Goal: Task Accomplishment & Management: Use online tool/utility

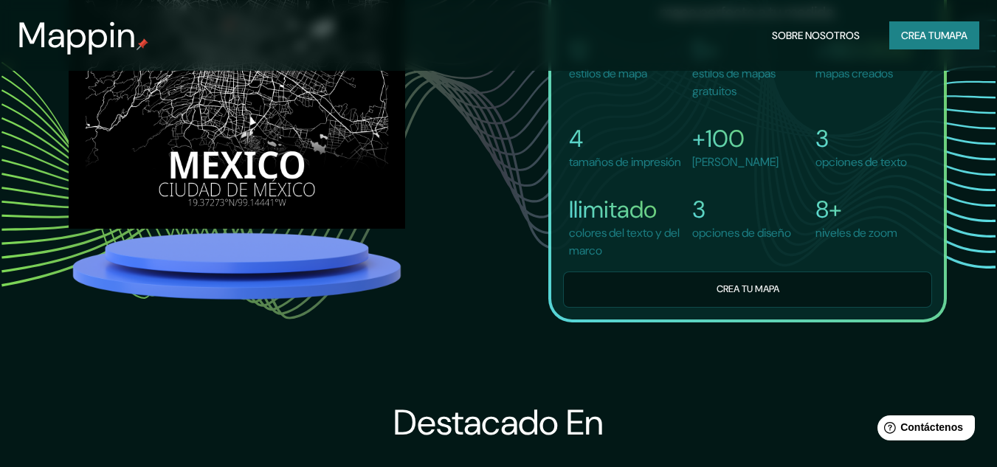
scroll to position [1105, 0]
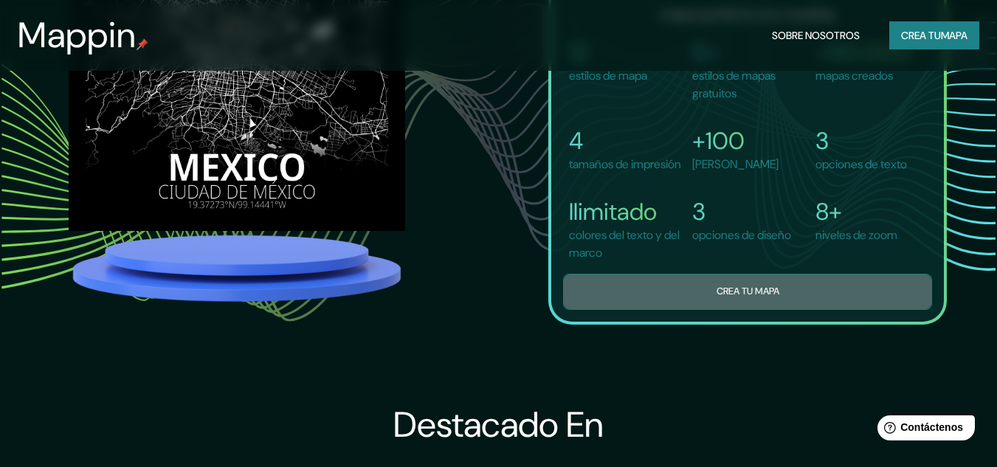
click at [693, 310] on button "Crea tu mapa" at bounding box center [747, 292] width 369 height 36
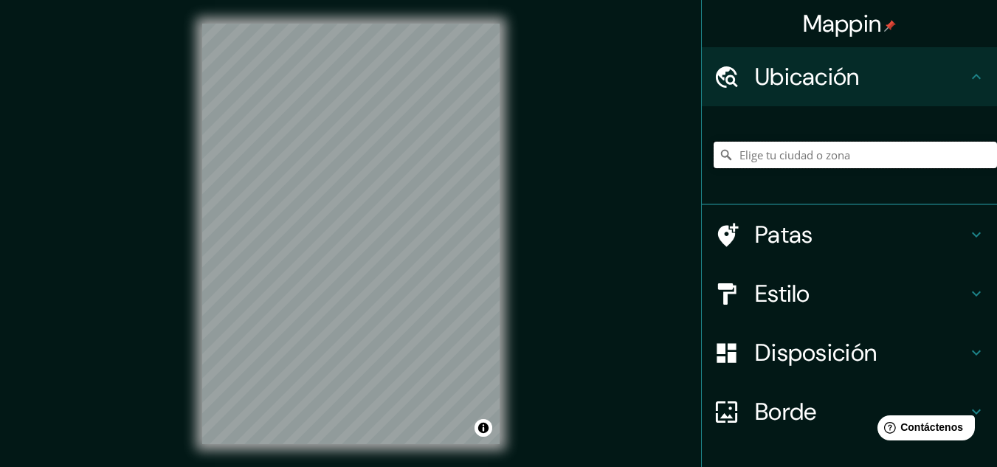
click at [892, 162] on input "Elige tu ciudad o zona" at bounding box center [855, 155] width 283 height 27
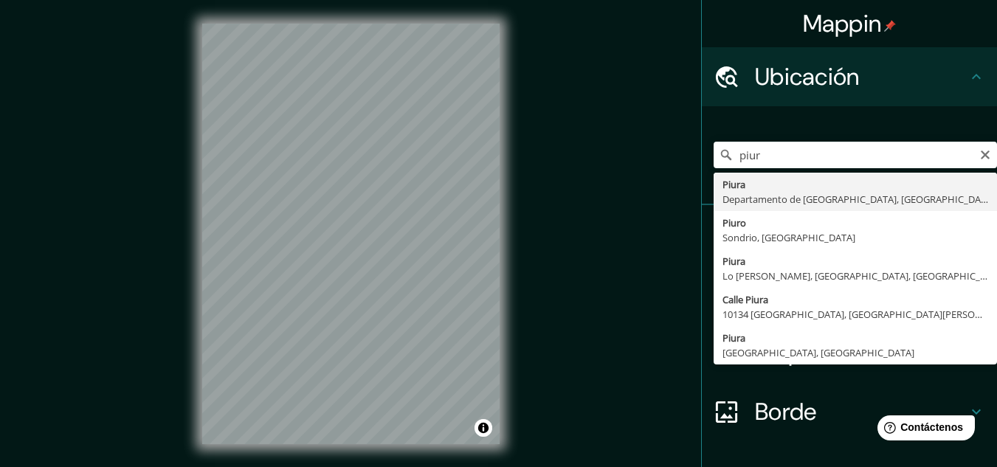
type input "Piura, Departamento de Piura, Perú"
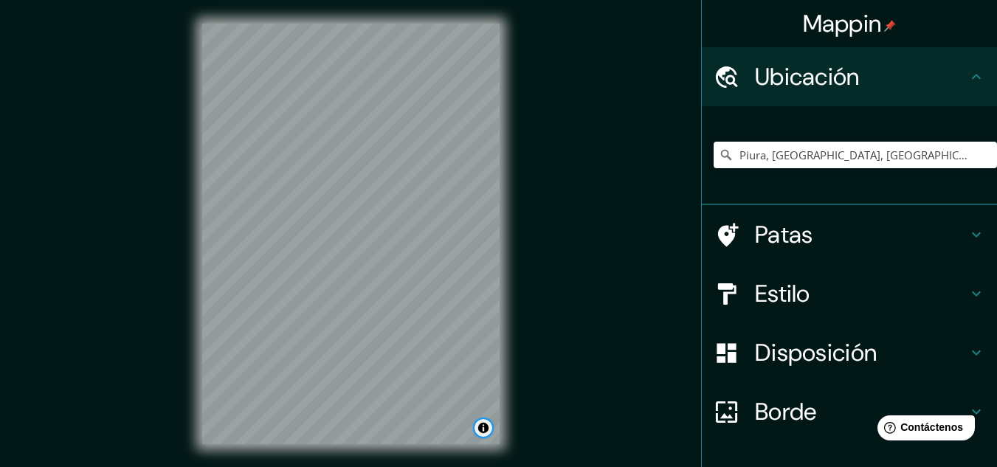
click at [486, 429] on button "Activar o desactivar atribución" at bounding box center [484, 428] width 18 height 18
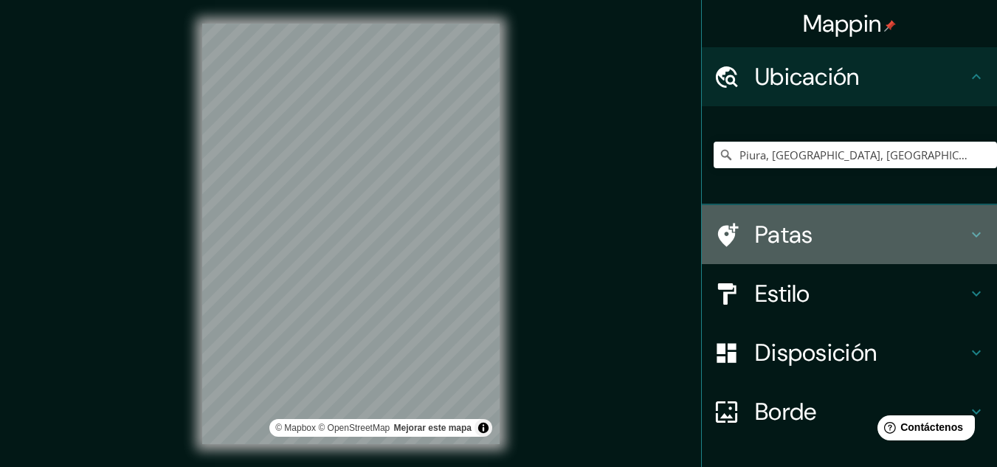
click at [777, 245] on font "Patas" at bounding box center [784, 234] width 58 height 31
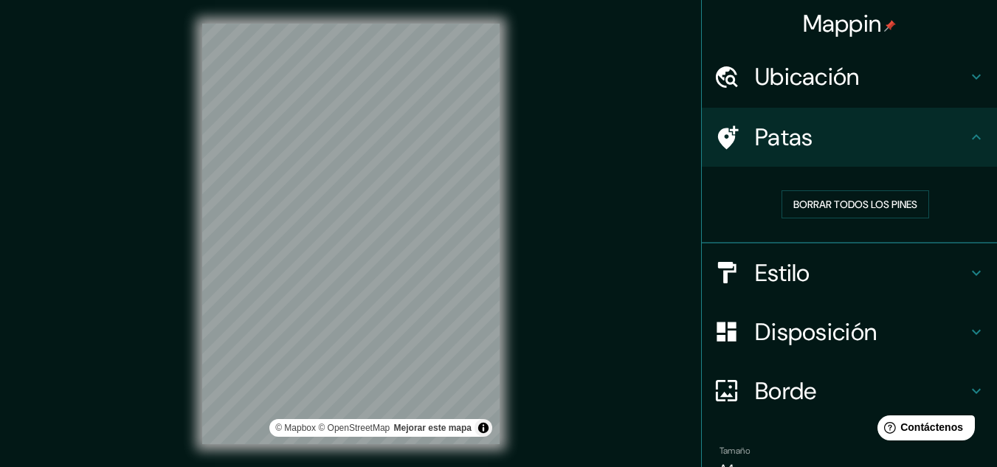
click at [813, 257] on div "Estilo" at bounding box center [849, 273] width 295 height 59
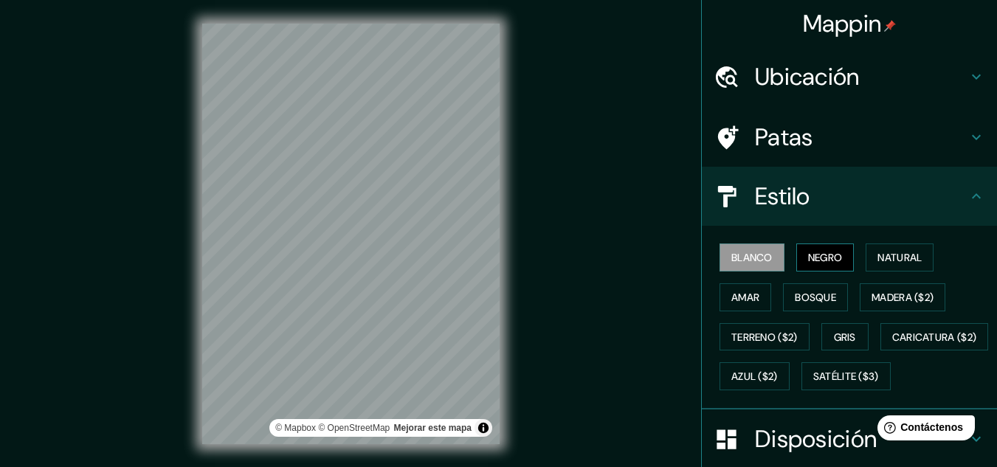
click at [816, 258] on font "Negro" at bounding box center [825, 257] width 35 height 13
click at [878, 255] on font "Natural" at bounding box center [900, 257] width 44 height 13
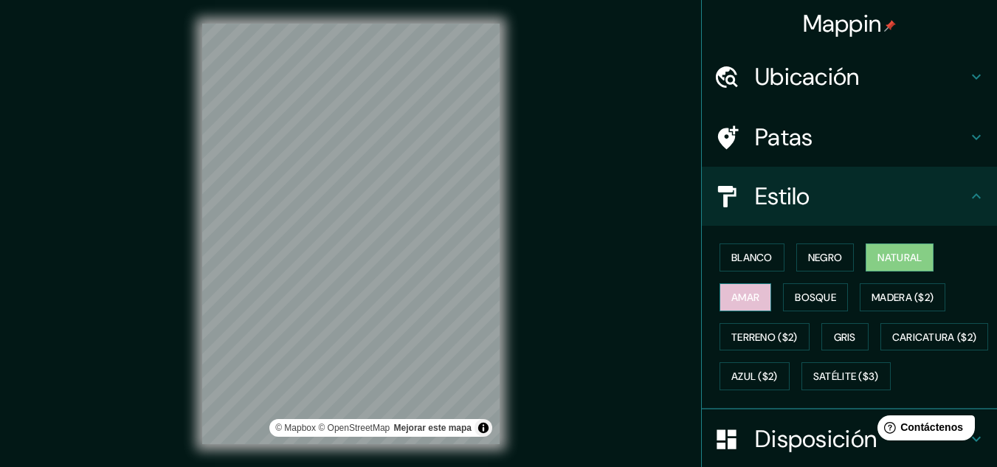
click at [732, 294] on font "Amar" at bounding box center [745, 297] width 28 height 13
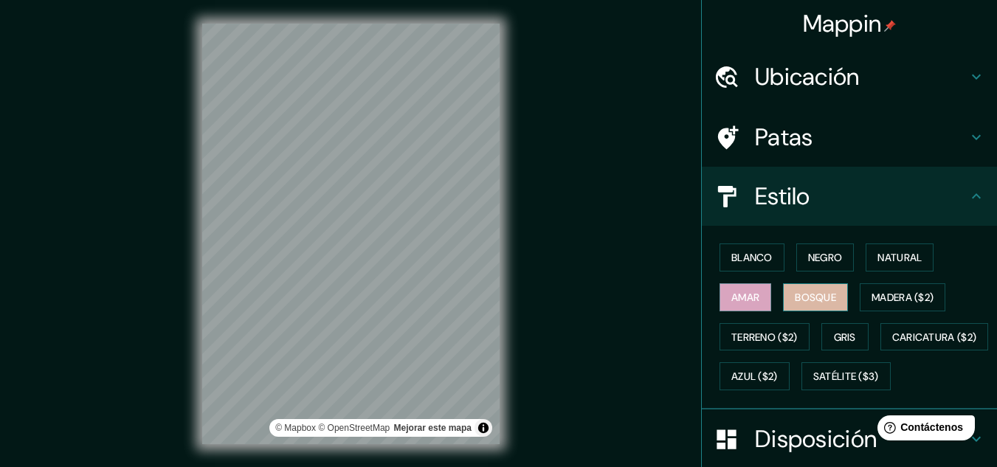
click at [795, 300] on font "Bosque" at bounding box center [815, 297] width 41 height 13
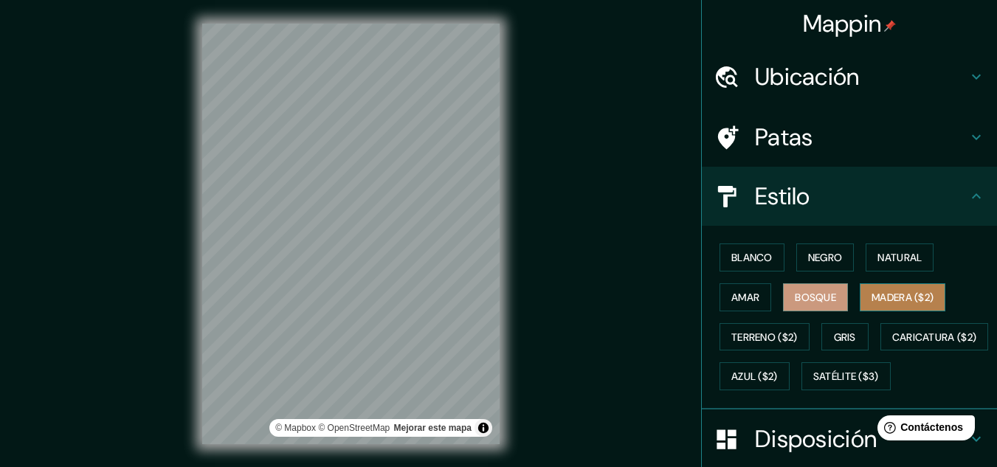
click at [878, 286] on button "Madera ($2)" at bounding box center [903, 297] width 86 height 28
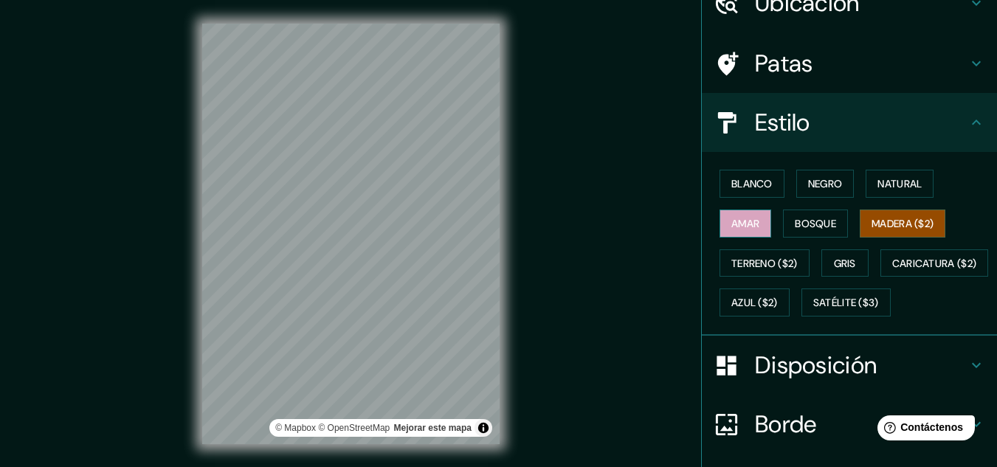
scroll to position [148, 0]
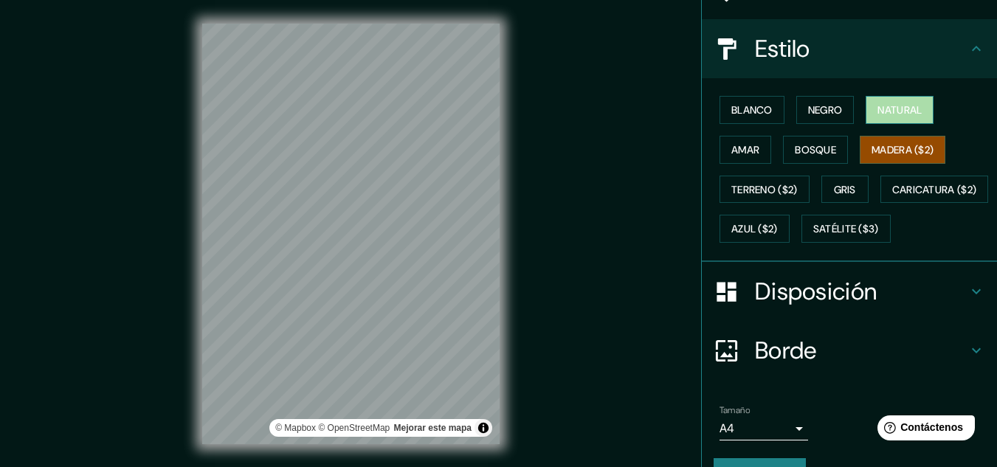
click at [884, 113] on font "Natural" at bounding box center [900, 109] width 44 height 13
click at [813, 307] on font "Disposición" at bounding box center [816, 291] width 122 height 31
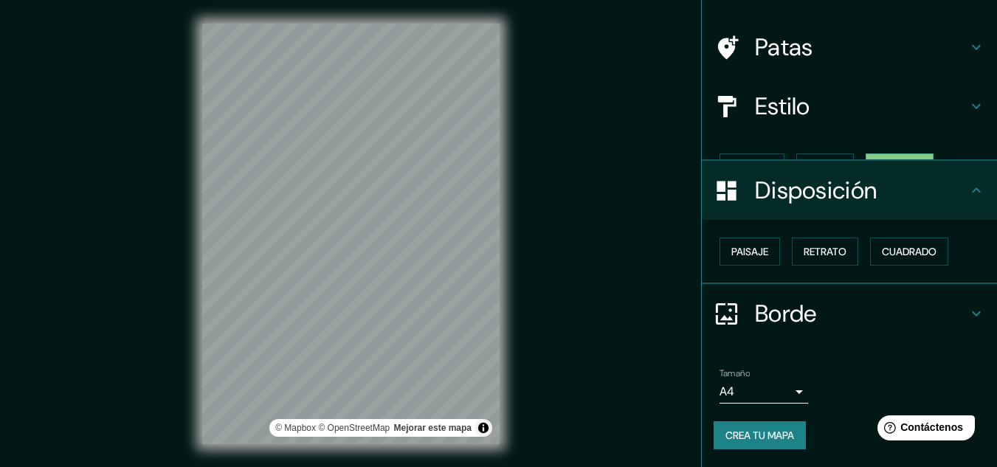
scroll to position [65, 0]
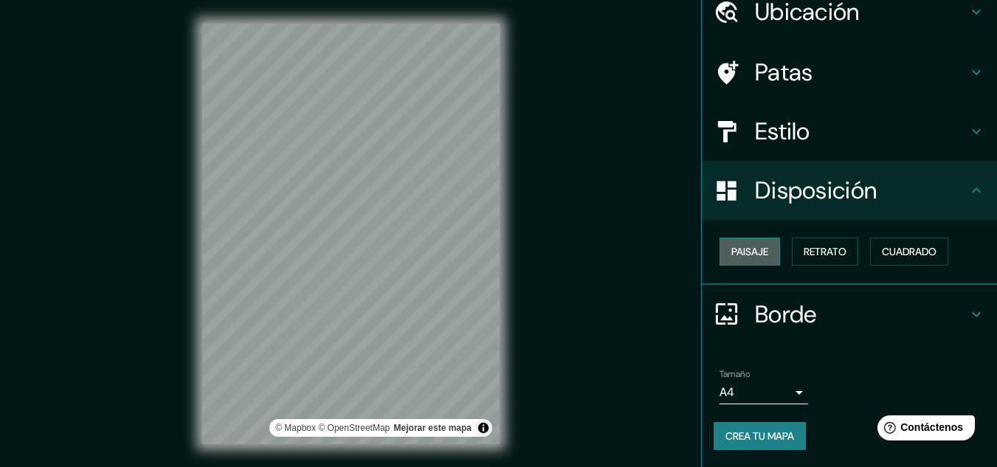
click at [731, 249] on font "Paisaje" at bounding box center [749, 251] width 37 height 13
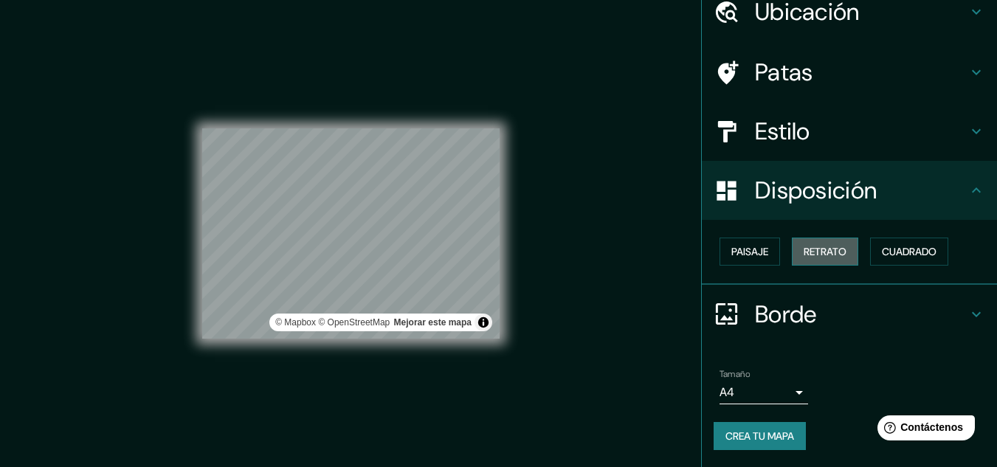
click at [804, 247] on font "Retrato" at bounding box center [825, 251] width 43 height 13
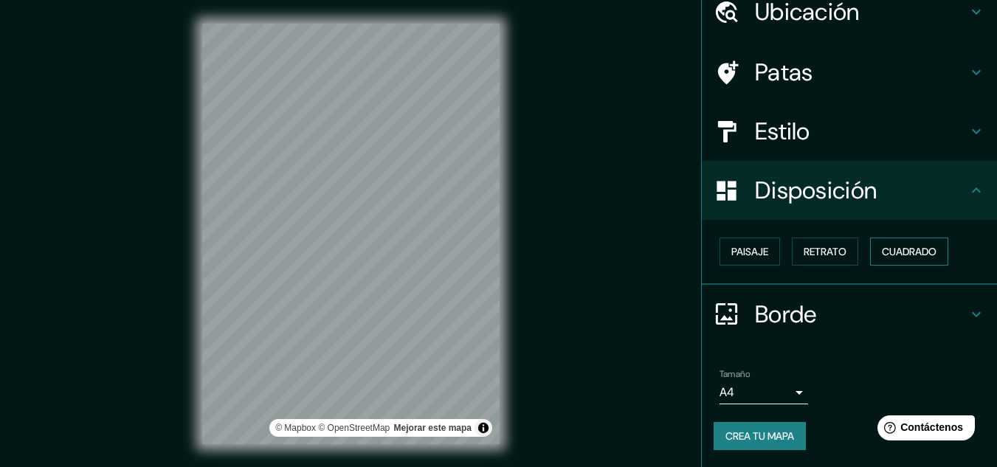
click at [924, 253] on font "Cuadrado" at bounding box center [909, 251] width 55 height 13
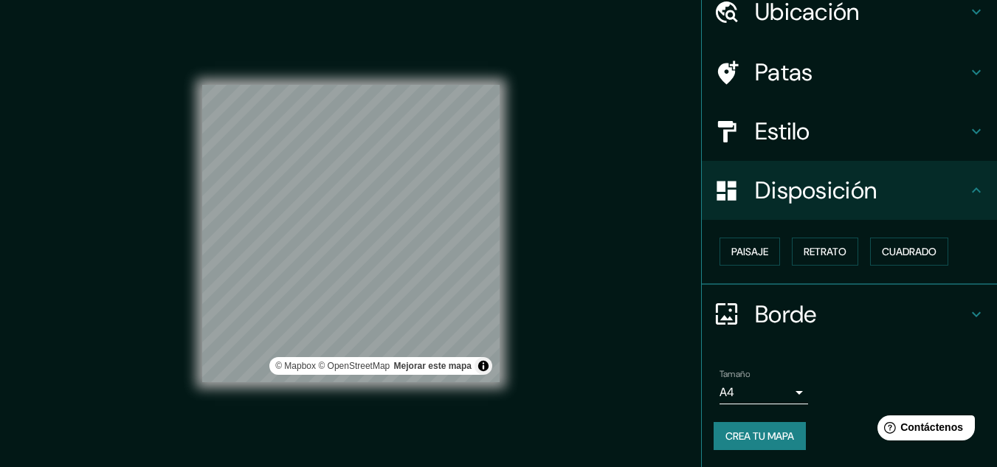
scroll to position [24, 0]
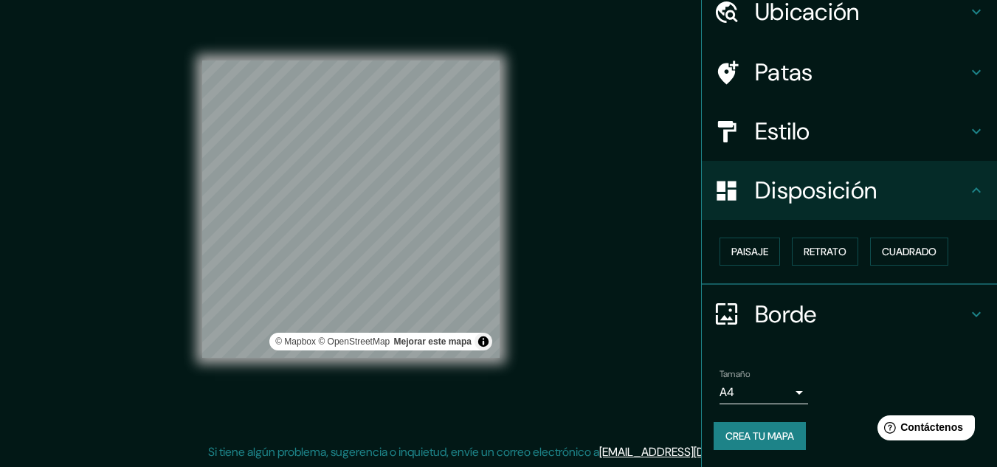
click at [843, 311] on h4 "Borde" at bounding box center [861, 315] width 213 height 30
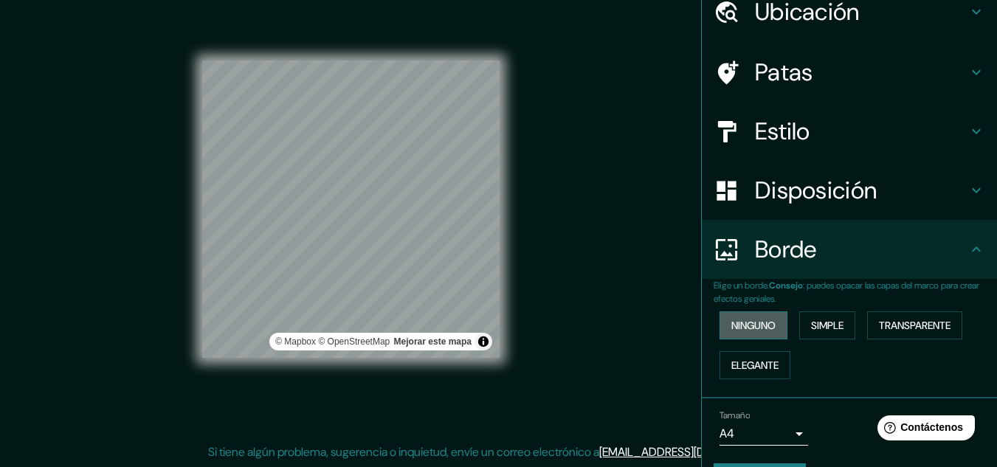
click at [737, 322] on font "Ninguno" at bounding box center [753, 325] width 44 height 13
click at [836, 328] on font "Simple" at bounding box center [827, 325] width 32 height 13
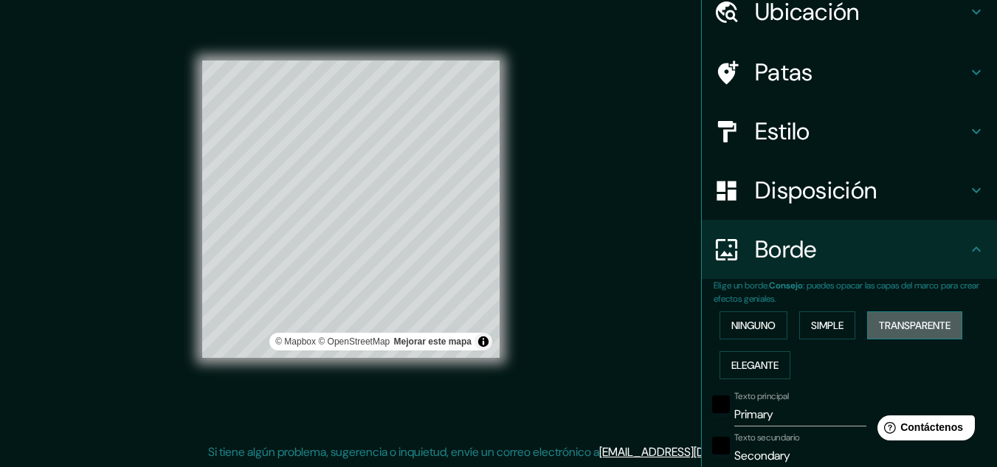
click at [906, 320] on font "Transparente" at bounding box center [915, 325] width 72 height 13
click at [764, 366] on font "Elegante" at bounding box center [754, 365] width 47 height 13
click at [741, 314] on button "Ninguno" at bounding box center [754, 325] width 68 height 28
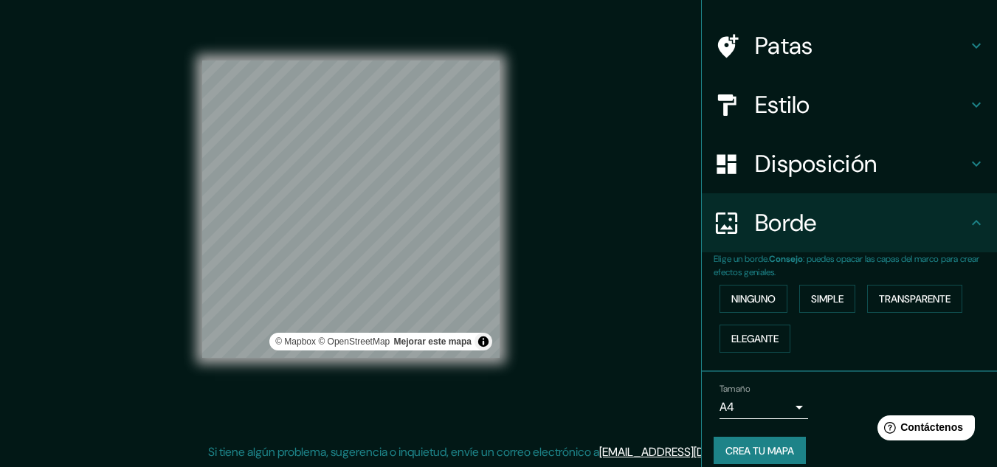
scroll to position [106, 0]
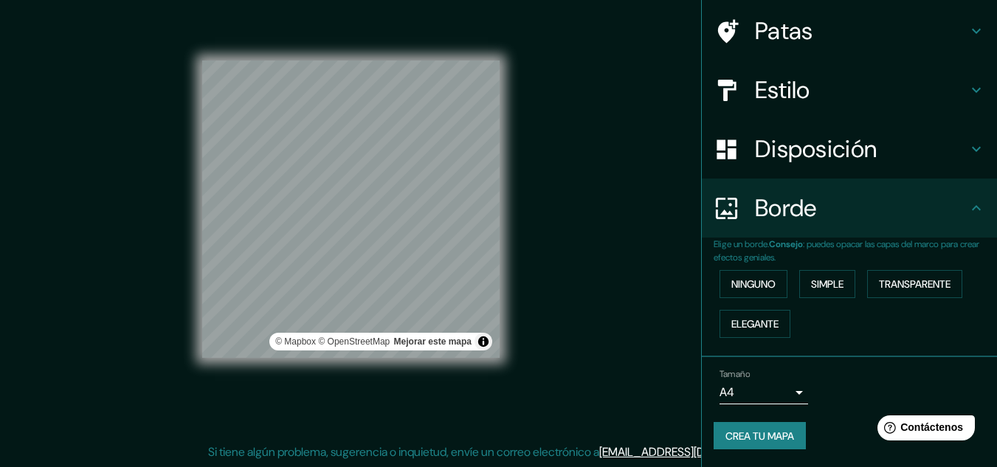
click at [784, 391] on body "Mappin Ubicación Piura, Departamento de Piura, Perú Patas Estilo Disposición Bo…" at bounding box center [498, 209] width 997 height 467
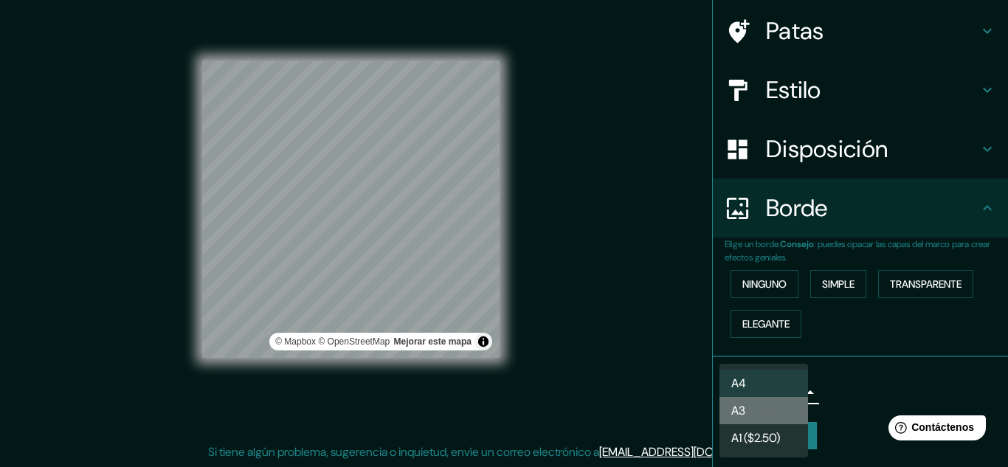
click at [785, 407] on li "A3" at bounding box center [764, 410] width 89 height 27
type input "a4"
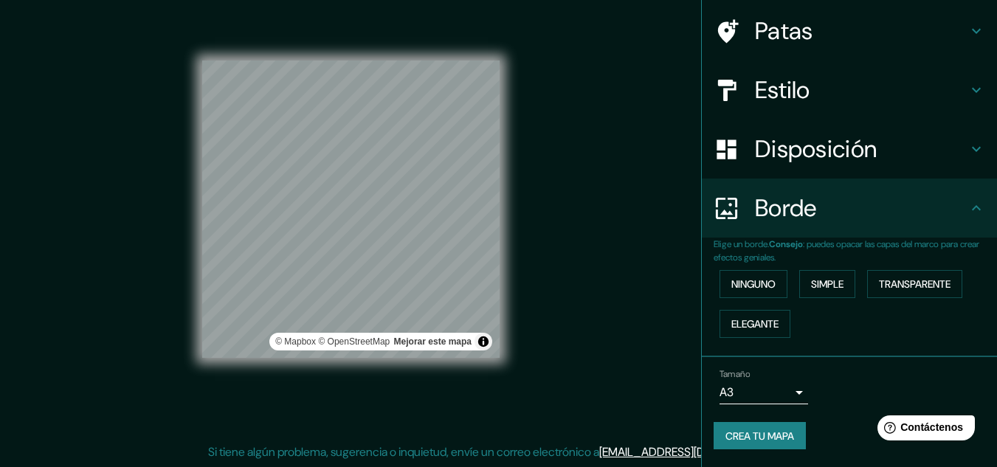
click at [769, 430] on font "Crea tu mapa" at bounding box center [760, 436] width 69 height 13
click at [741, 436] on font "Crea tu mapa" at bounding box center [760, 436] width 69 height 13
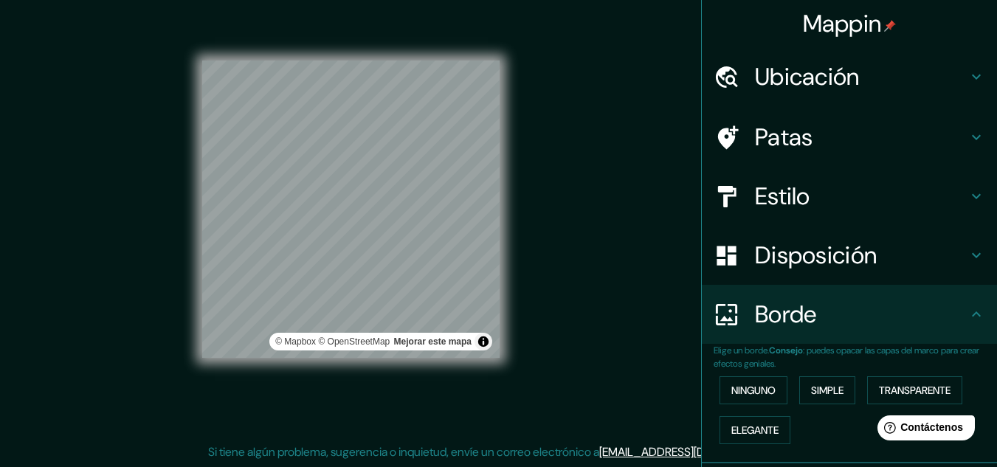
scroll to position [0, 0]
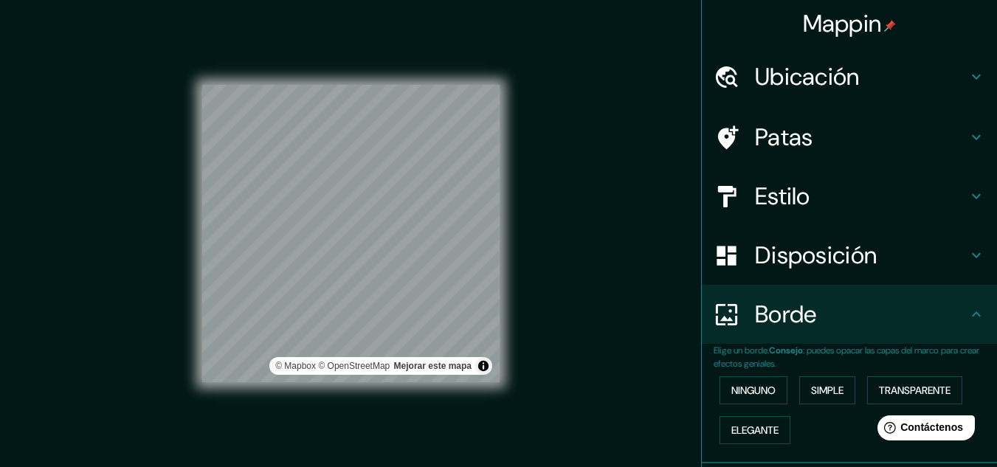
click at [802, 137] on h4 "Patas" at bounding box center [861, 138] width 213 height 30
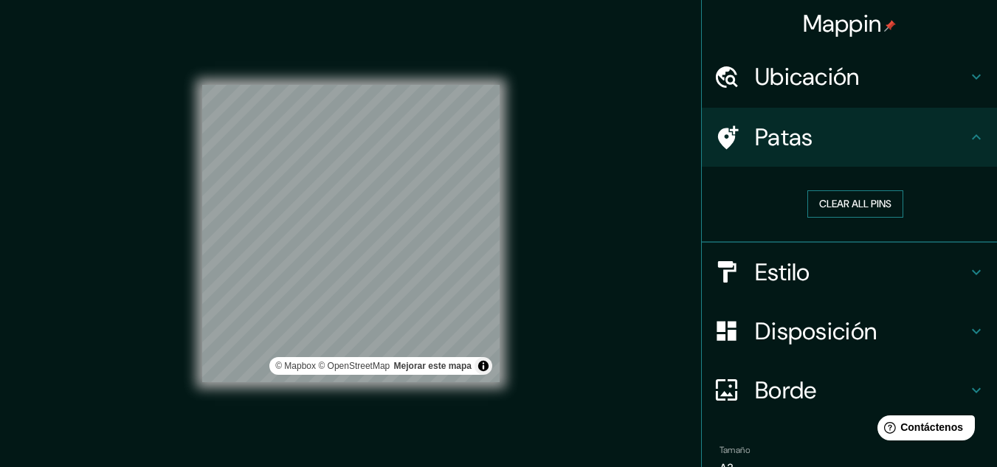
click at [843, 207] on button "Clear all pins" at bounding box center [855, 203] width 96 height 27
click at [859, 205] on button "Clear all pins" at bounding box center [855, 203] width 96 height 27
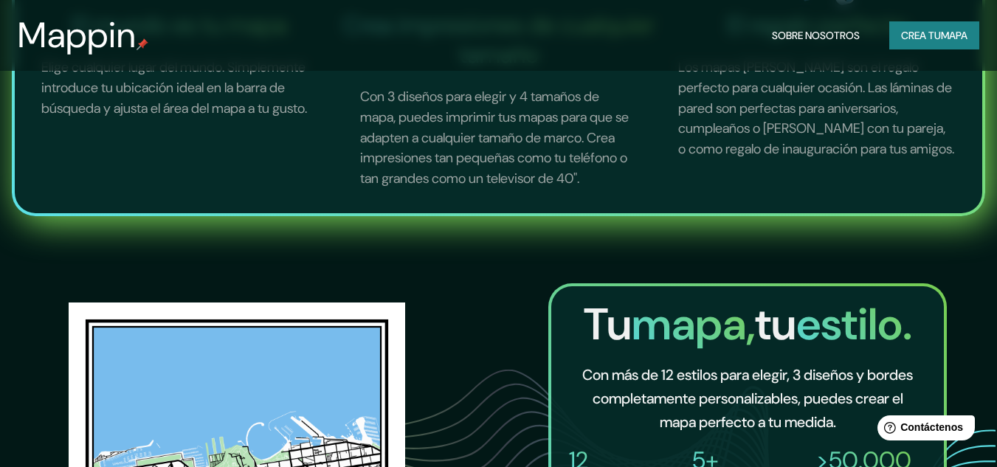
scroll to position [991, 0]
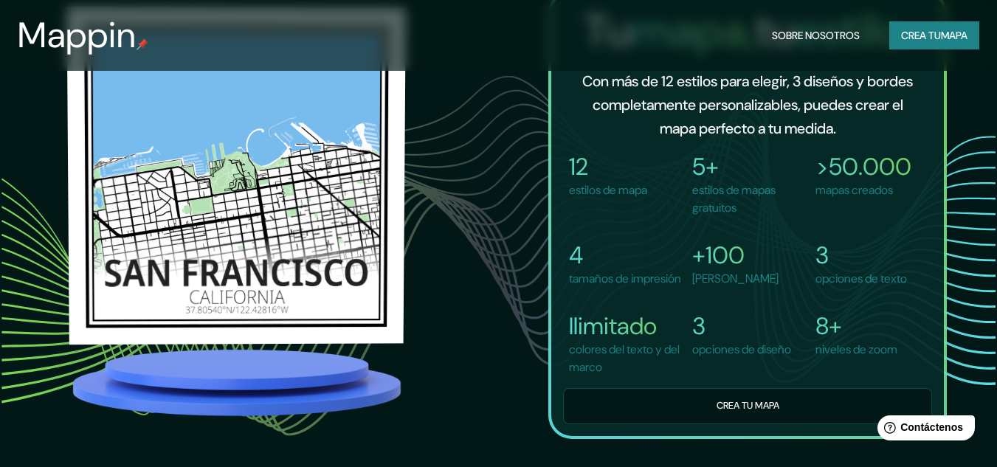
click at [244, 213] on img at bounding box center [235, 175] width 339 height 337
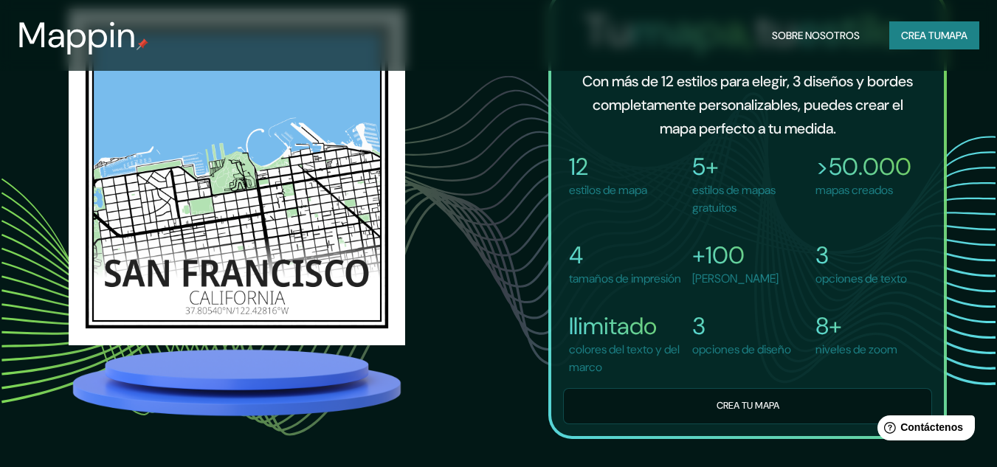
click at [517, 213] on div "Tu mapa, tu estilo. Con más de 12 estilos para elegir, 3 diseños y bordes compl…" at bounding box center [499, 214] width 898 height 449
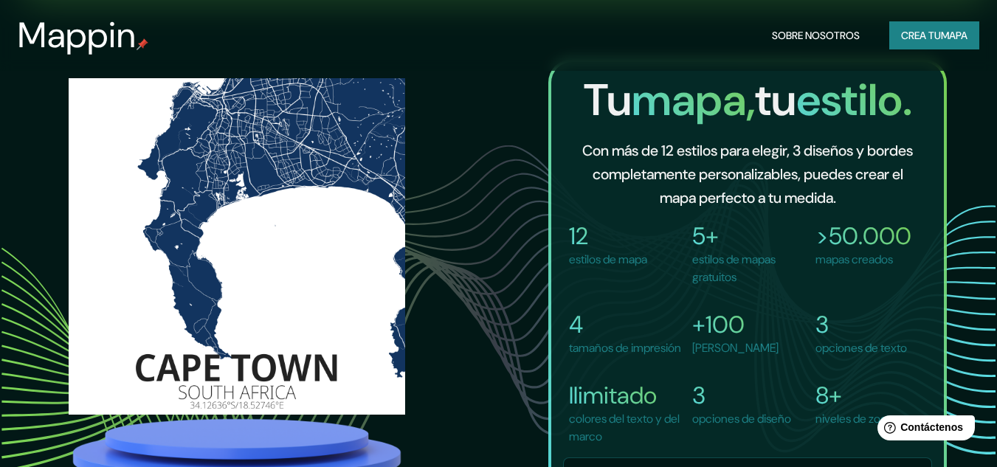
scroll to position [843, 0]
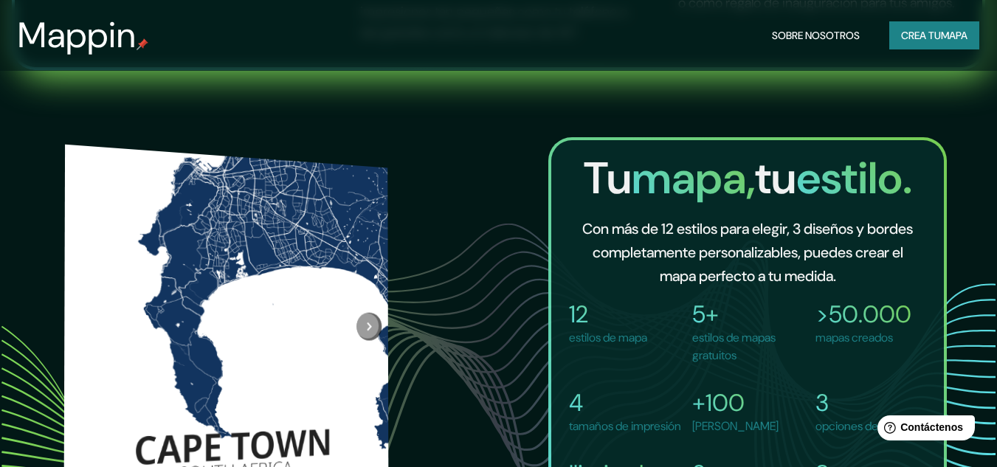
click at [373, 326] on div at bounding box center [369, 327] width 38 height 324
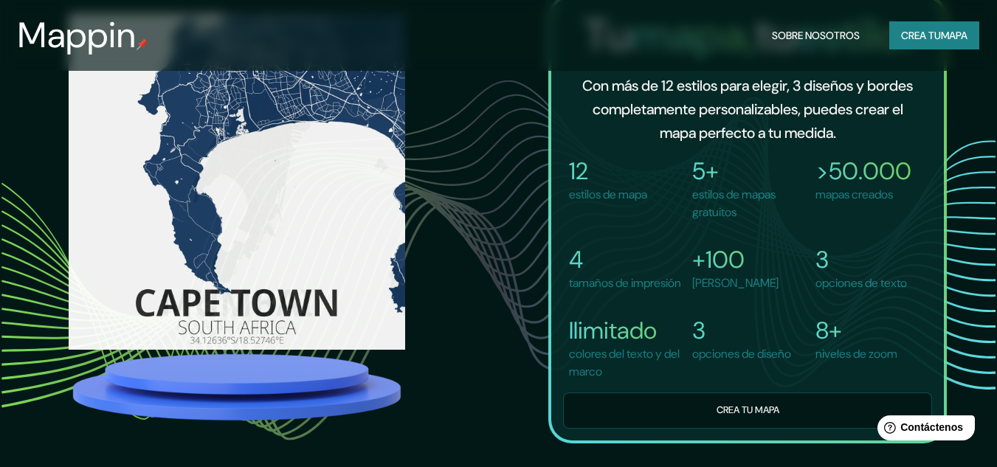
scroll to position [991, 0]
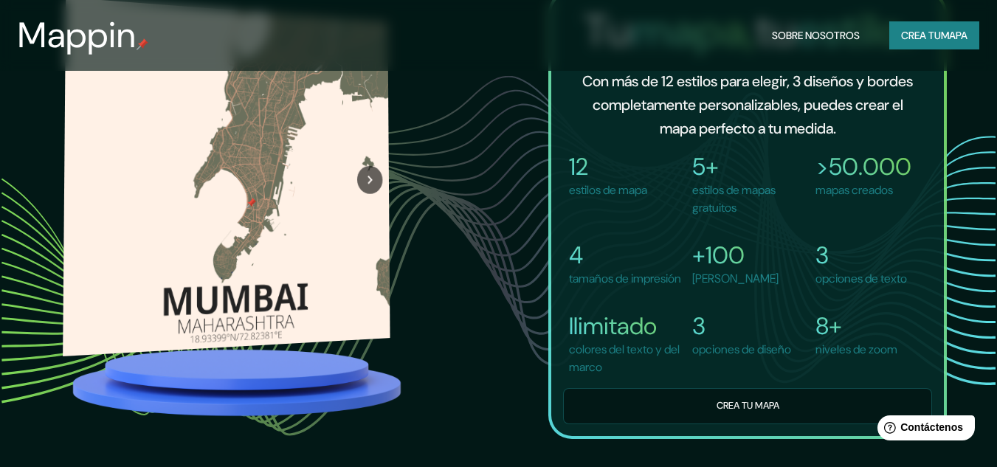
click at [373, 180] on icon "Próximo" at bounding box center [369, 179] width 15 height 17
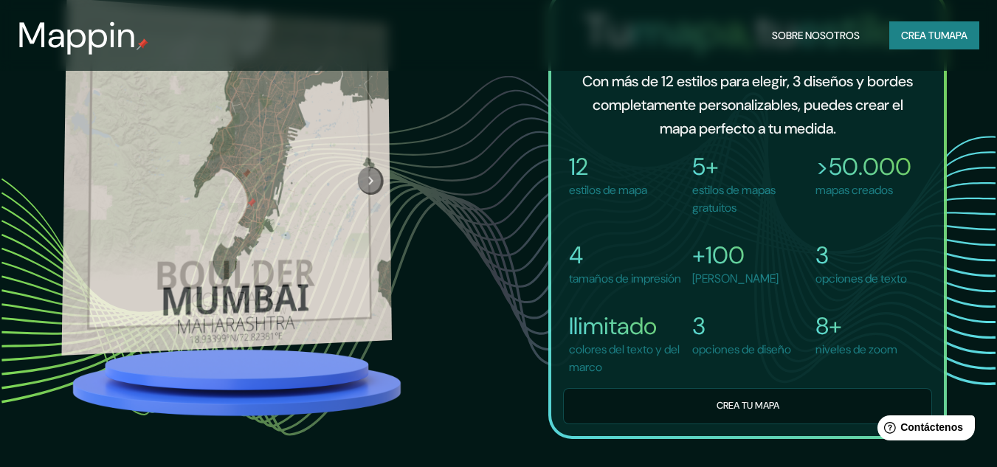
click at [367, 168] on button "Próximo" at bounding box center [370, 180] width 26 height 29
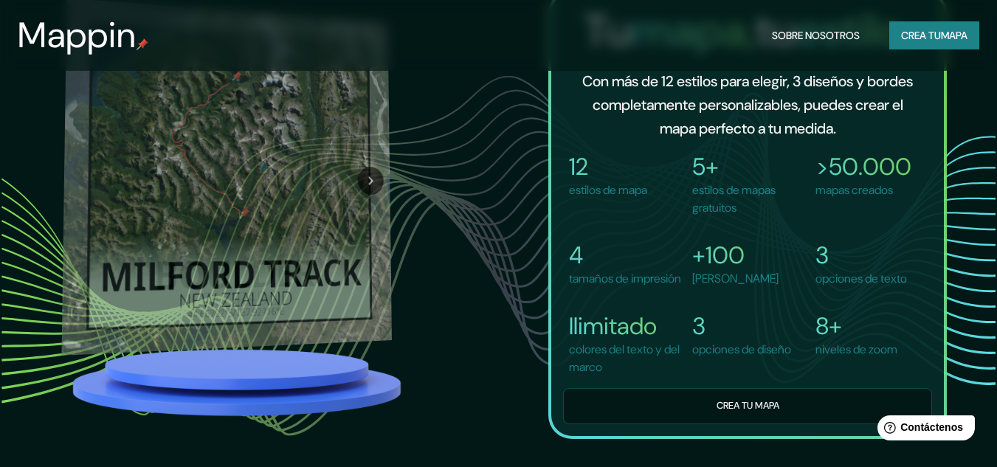
click at [367, 168] on div at bounding box center [371, 182] width 42 height 325
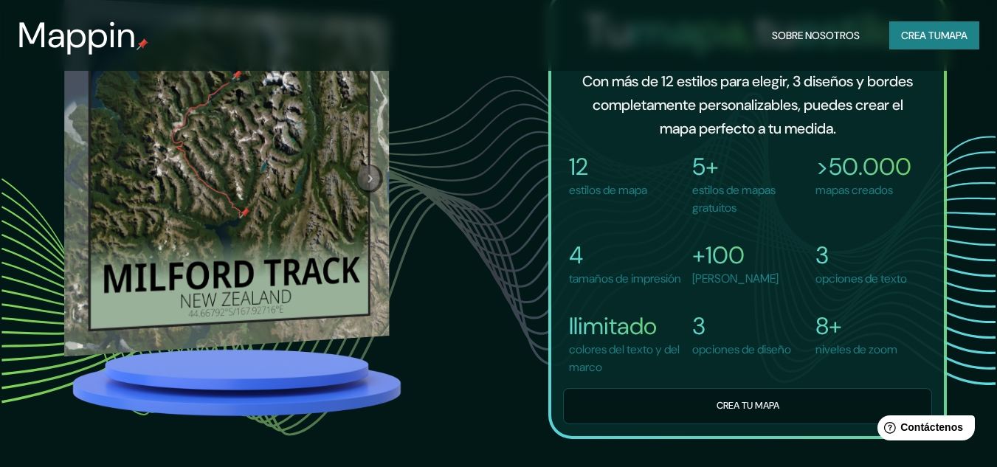
click at [371, 182] on icon "Próximo" at bounding box center [370, 178] width 4 height 8
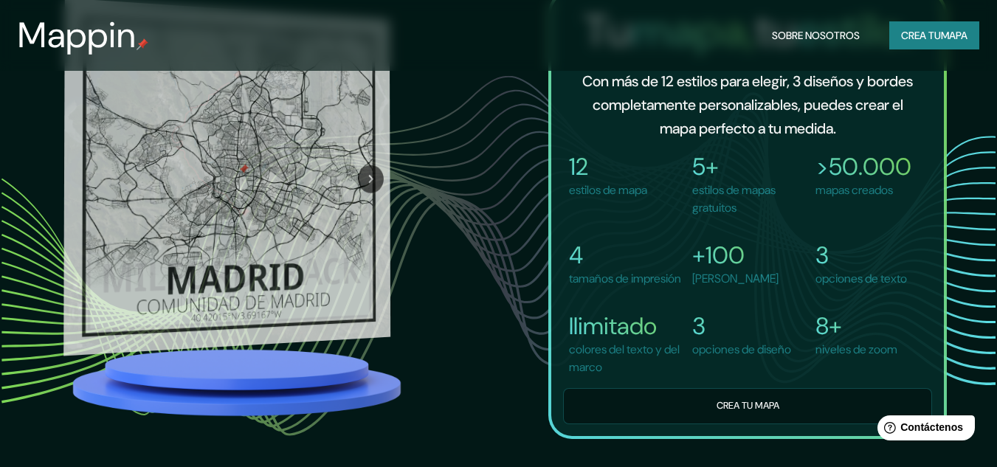
click at [365, 190] on div at bounding box center [370, 178] width 39 height 325
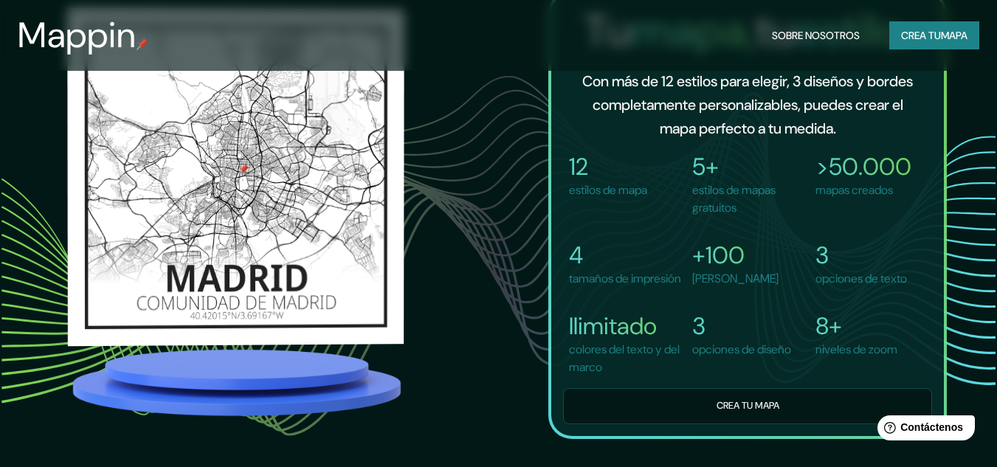
click at [251, 200] on img at bounding box center [235, 176] width 337 height 339
click at [247, 204] on img at bounding box center [235, 176] width 337 height 338
click at [247, 205] on img at bounding box center [235, 176] width 337 height 338
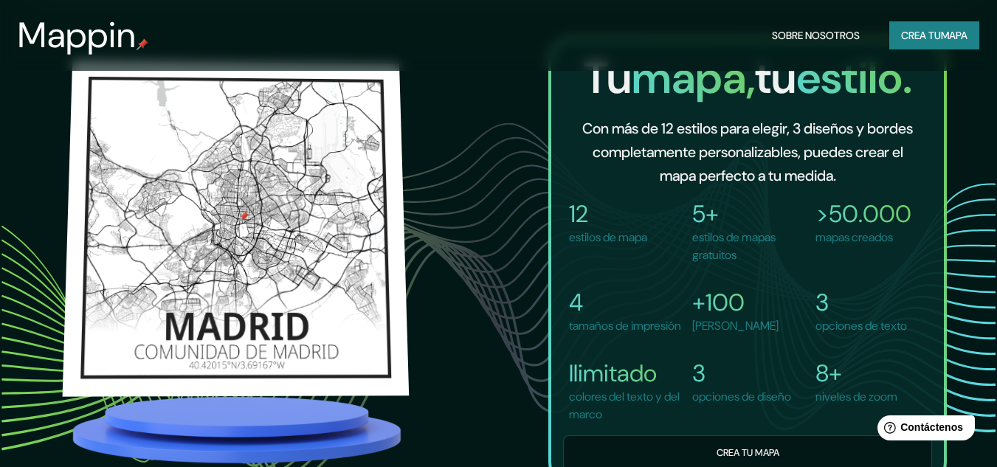
scroll to position [917, 0]
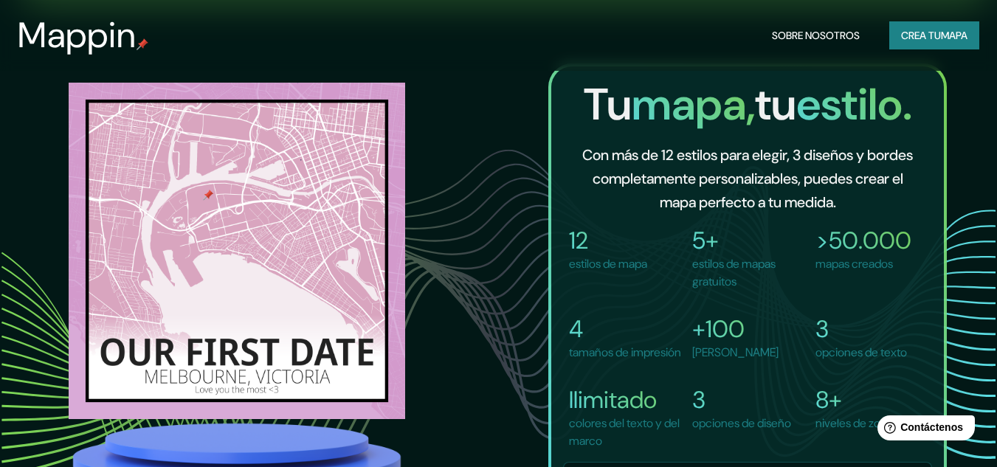
click at [791, 41] on font "Sobre nosotros" at bounding box center [816, 35] width 88 height 13
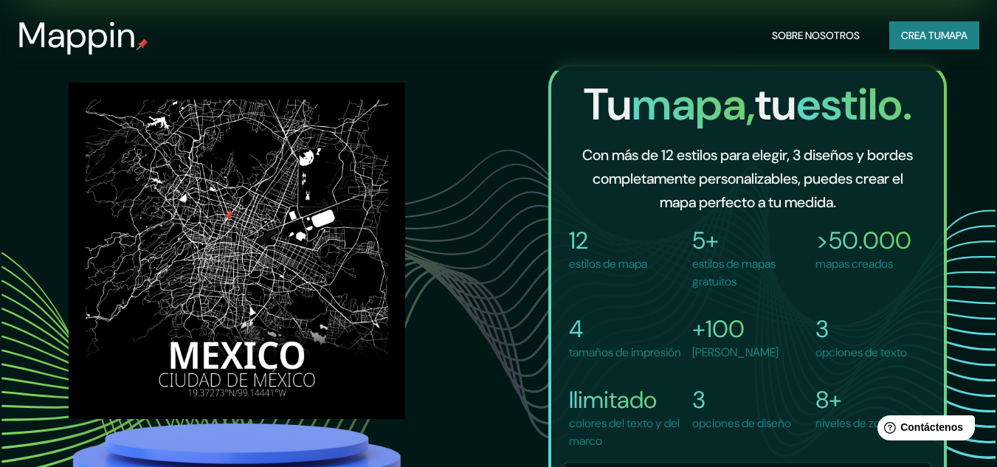
click at [928, 11] on header "Mappin Sobre nosotros Crea tu mapa" at bounding box center [498, 35] width 997 height 71
click at [931, 31] on font "Crea tu" at bounding box center [921, 35] width 40 height 13
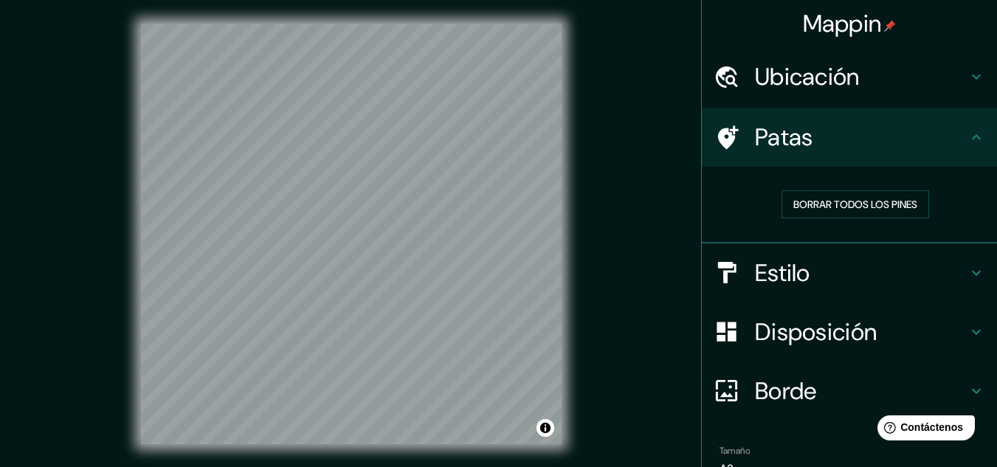
click at [753, 58] on div "Ubicación" at bounding box center [849, 76] width 295 height 59
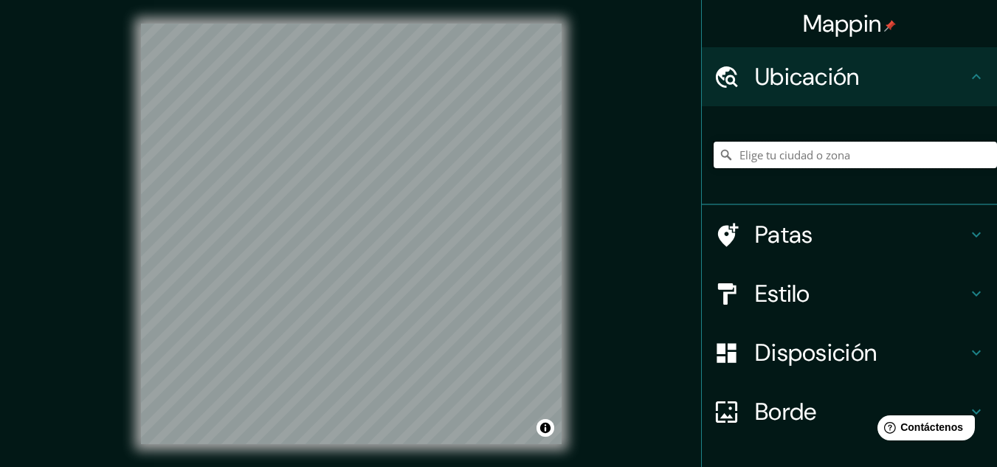
click at [803, 159] on input "Elige tu ciudad o zona" at bounding box center [855, 155] width 283 height 27
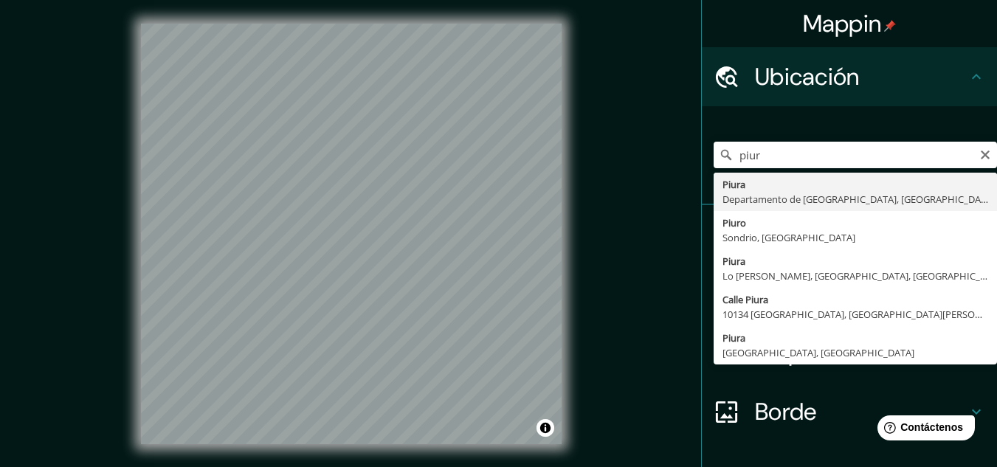
type input "Piura, Departamento de Piura, Perú"
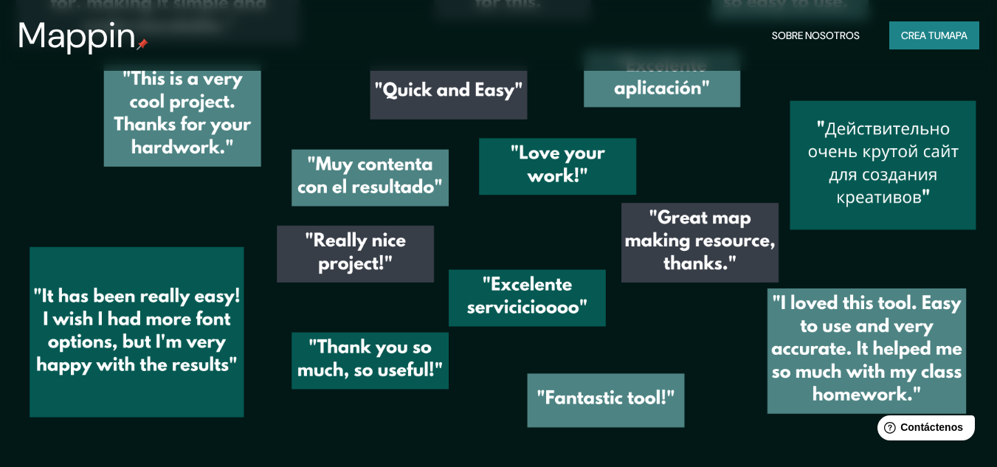
scroll to position [2024, 0]
